Goal: Navigation & Orientation: Go to known website

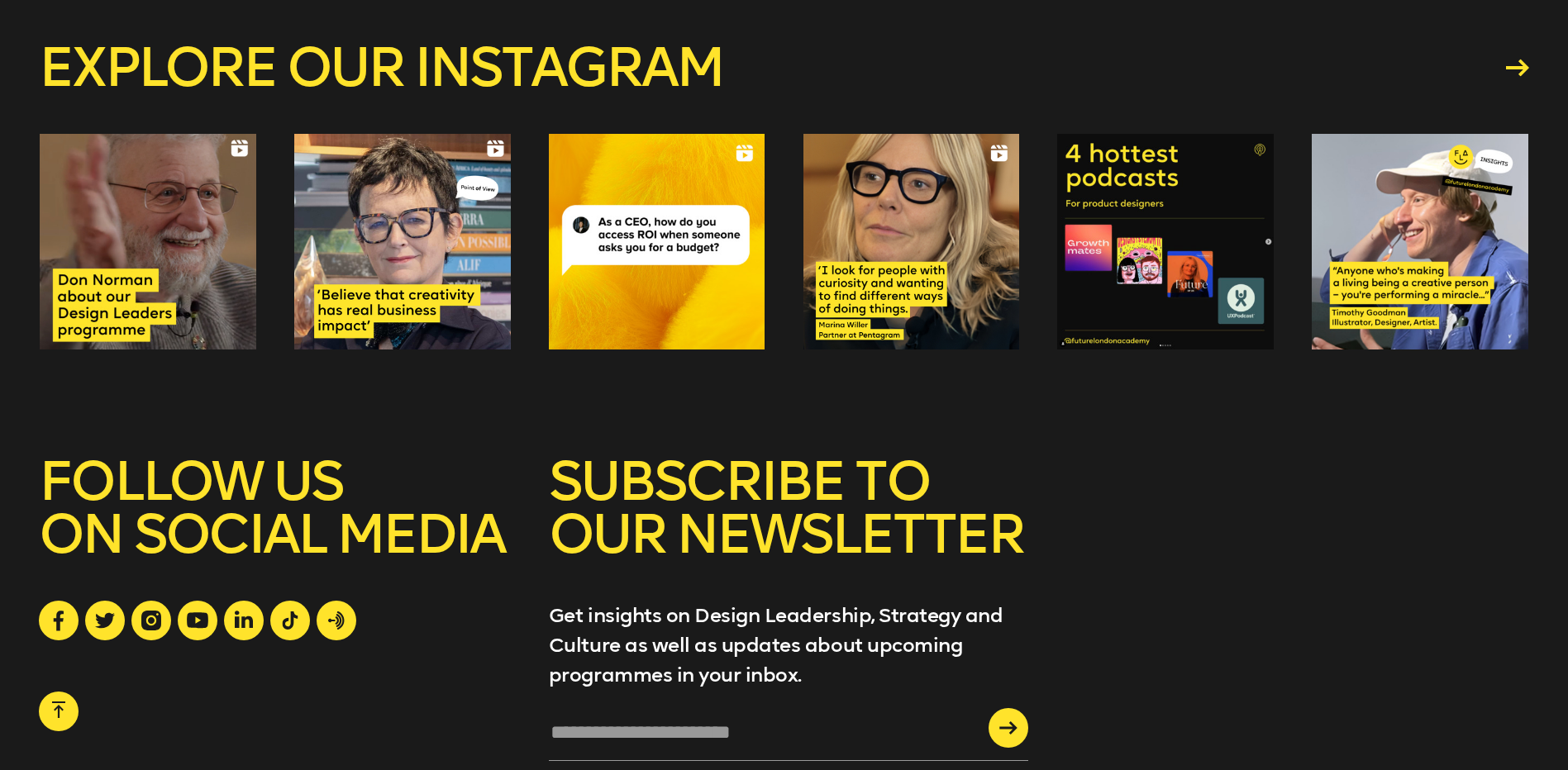
scroll to position [6306, 0]
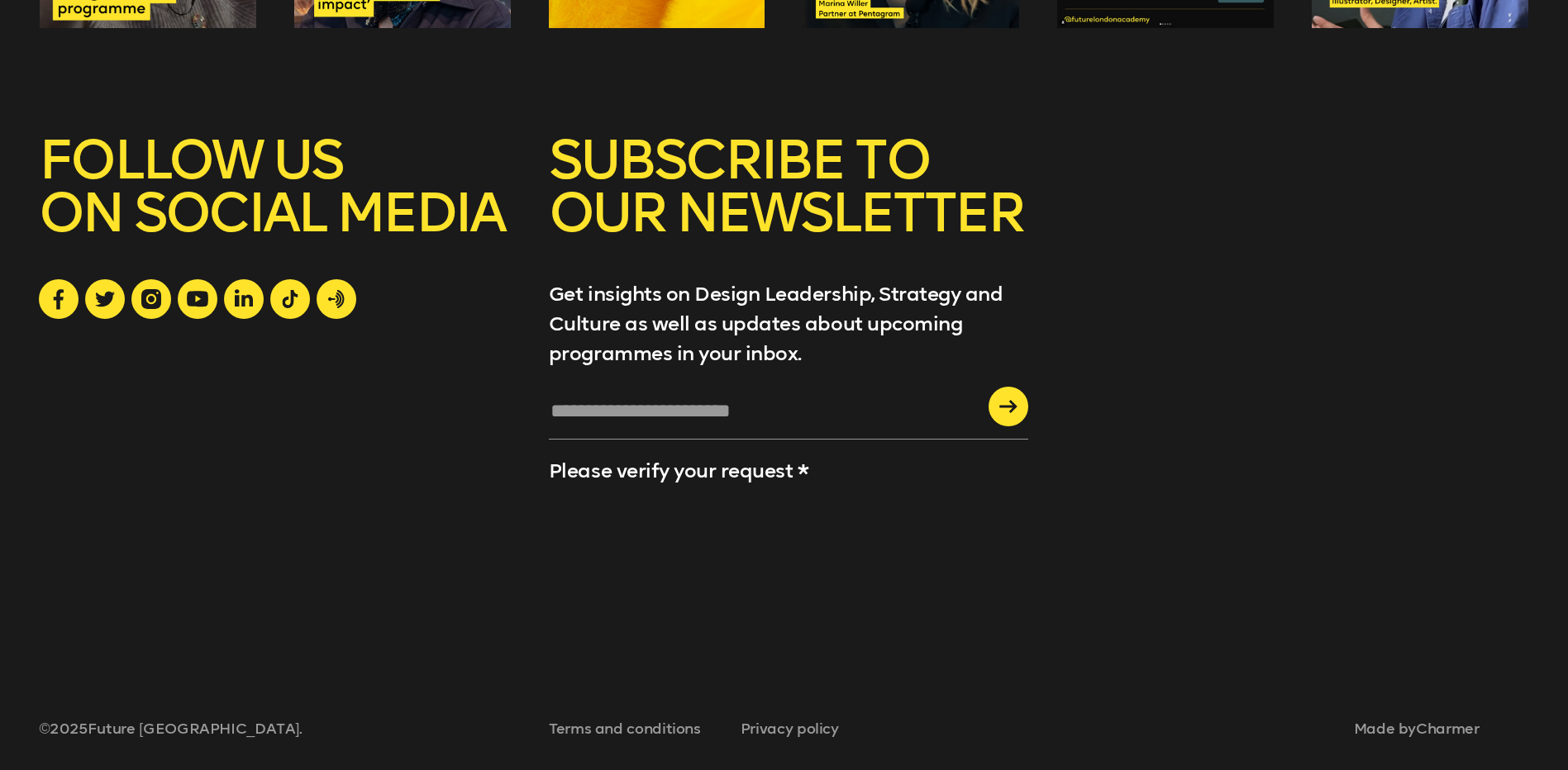
scroll to position [6636, 0]
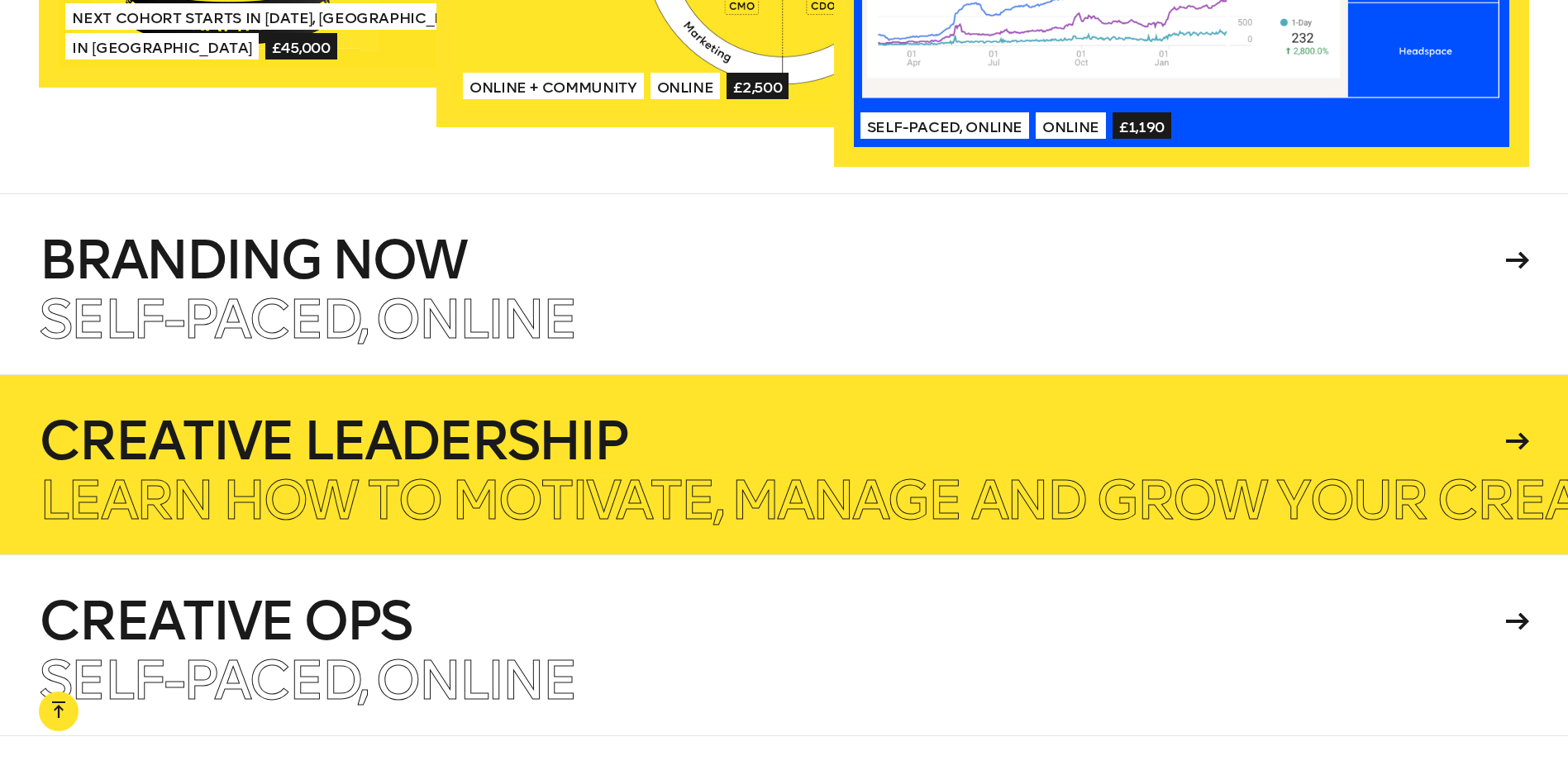
scroll to position [3828, 0]
